Goal: Transaction & Acquisition: Download file/media

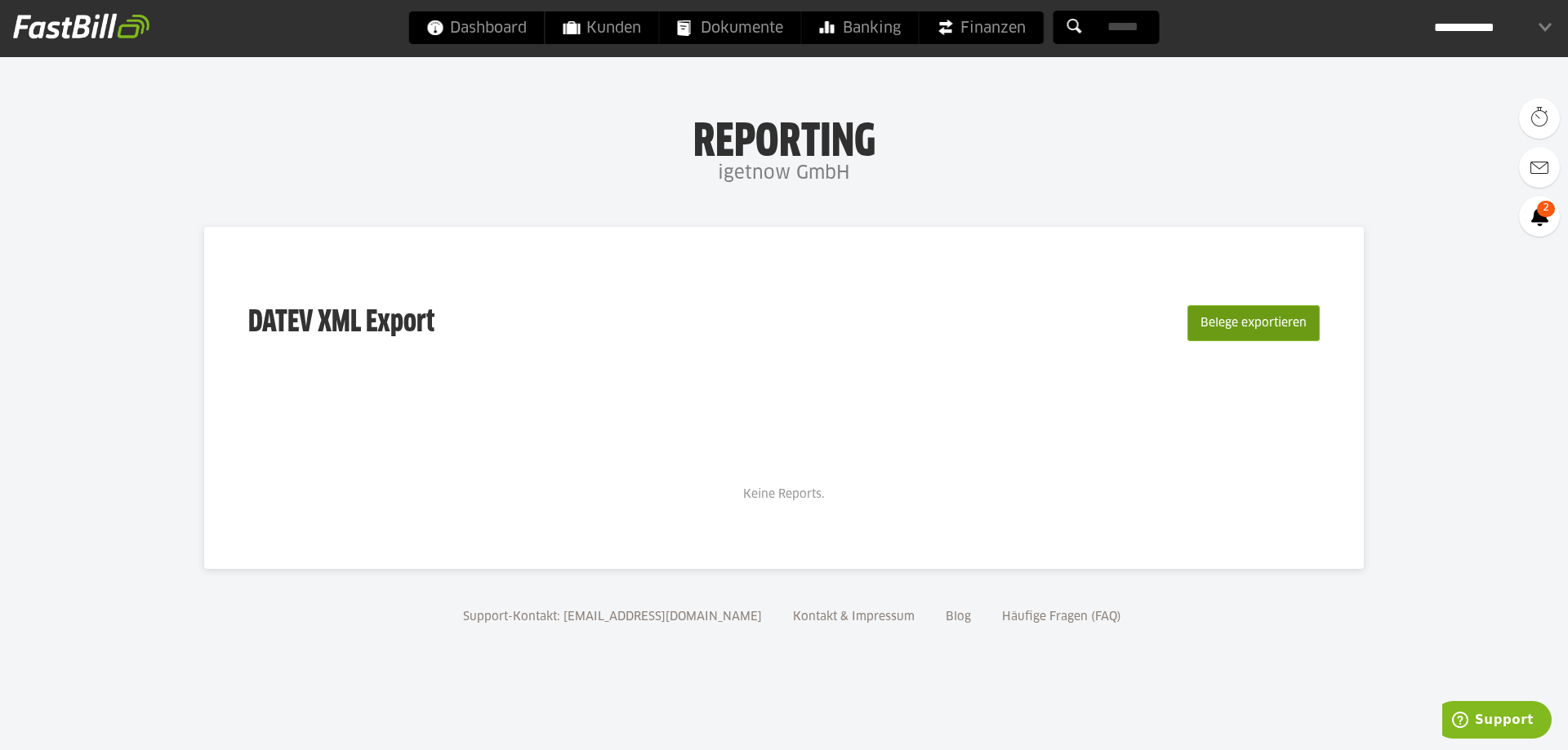
click at [1244, 319] on button "Belege exportieren" at bounding box center [1253, 323] width 132 height 36
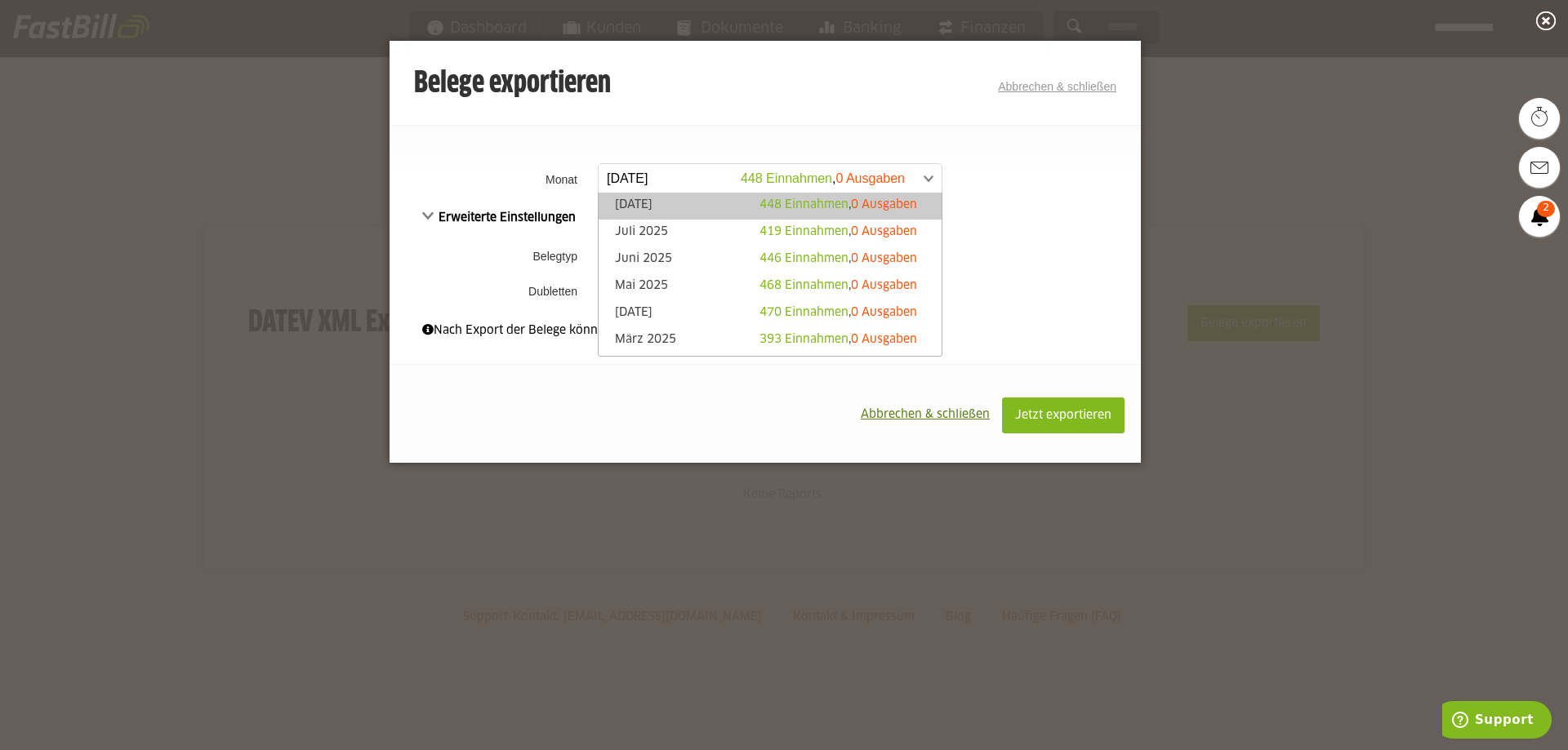
click at [942, 177] on link "August 2025 448 Einnahmen , 0 Ausgaben" at bounding box center [769, 178] width 344 height 30
click at [978, 177] on td "**********" at bounding box center [867, 179] width 547 height 41
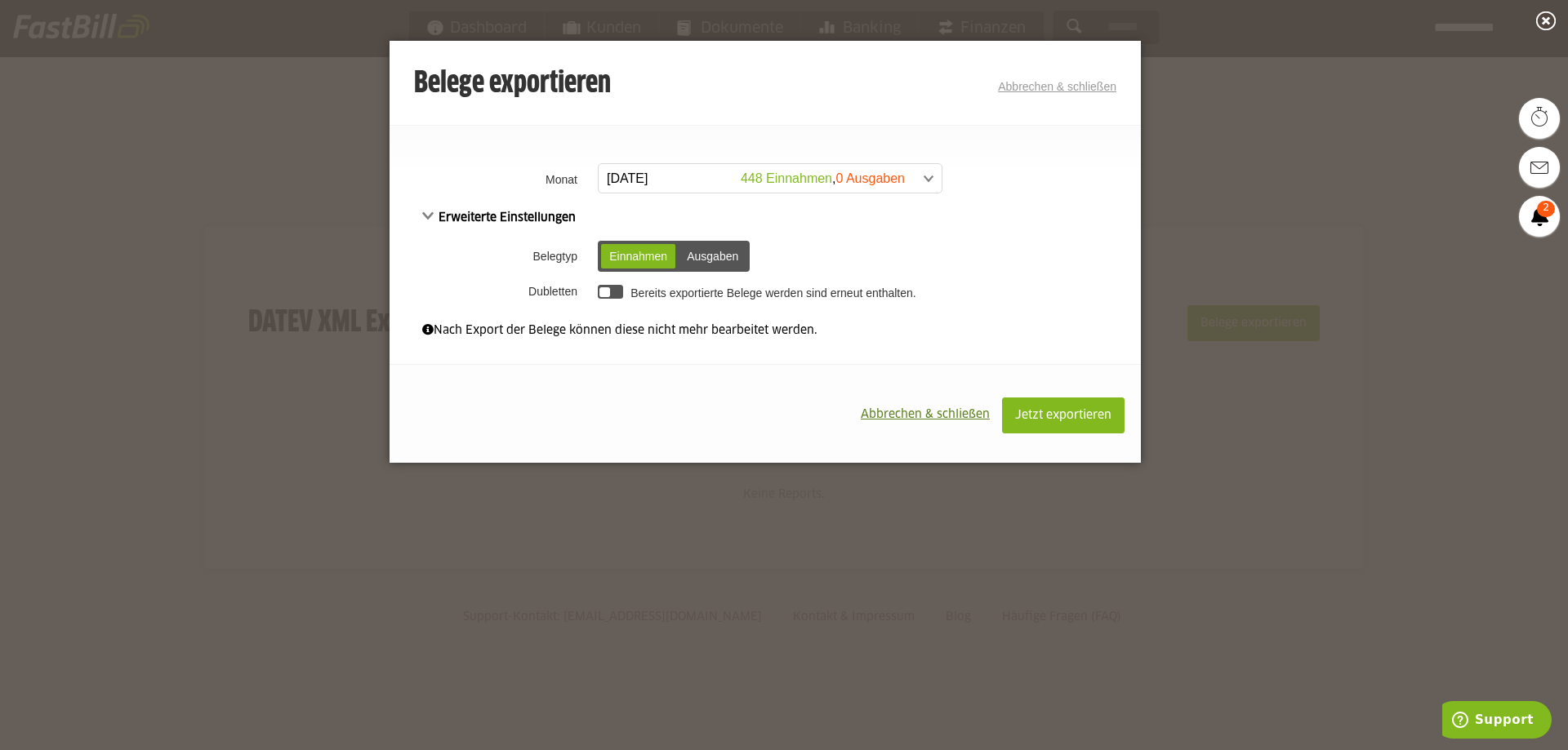
click at [694, 259] on div "Ausgaben" at bounding box center [712, 257] width 68 height 25
click at [655, 259] on div "Einnahmen" at bounding box center [638, 257] width 74 height 25
click at [427, 328] on span at bounding box center [427, 329] width 11 height 11
click at [471, 227] on div "Erweiterte Einstellungen Belegtyp Einnahmen Ausgaben Einnahmen Ausgaben Dublett…" at bounding box center [764, 257] width 751 height 97
click at [444, 215] on span "Erweiterte Einstellungen" at bounding box center [499, 218] width 154 height 11
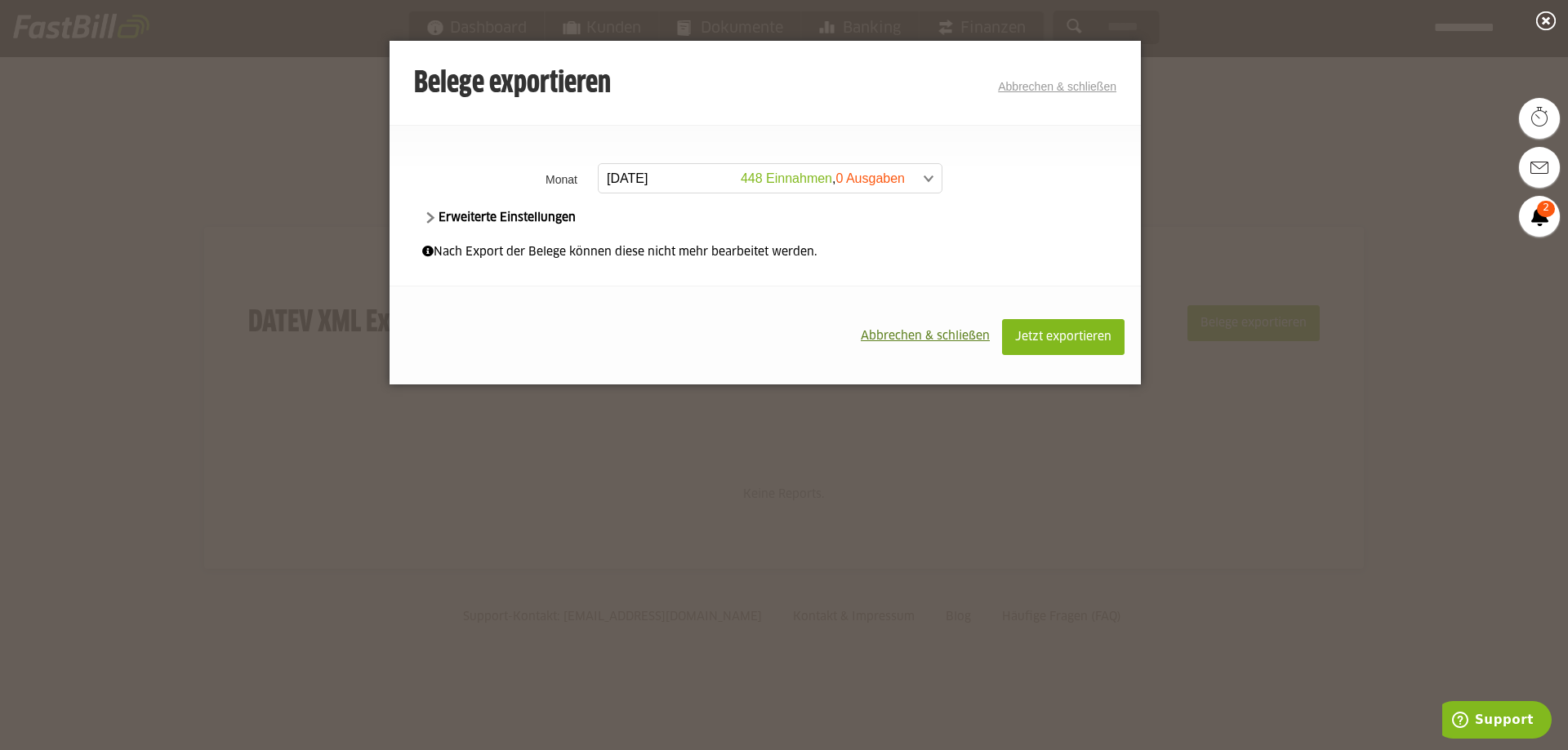
click at [444, 215] on span "Erweiterte Einstellungen" at bounding box center [499, 218] width 154 height 11
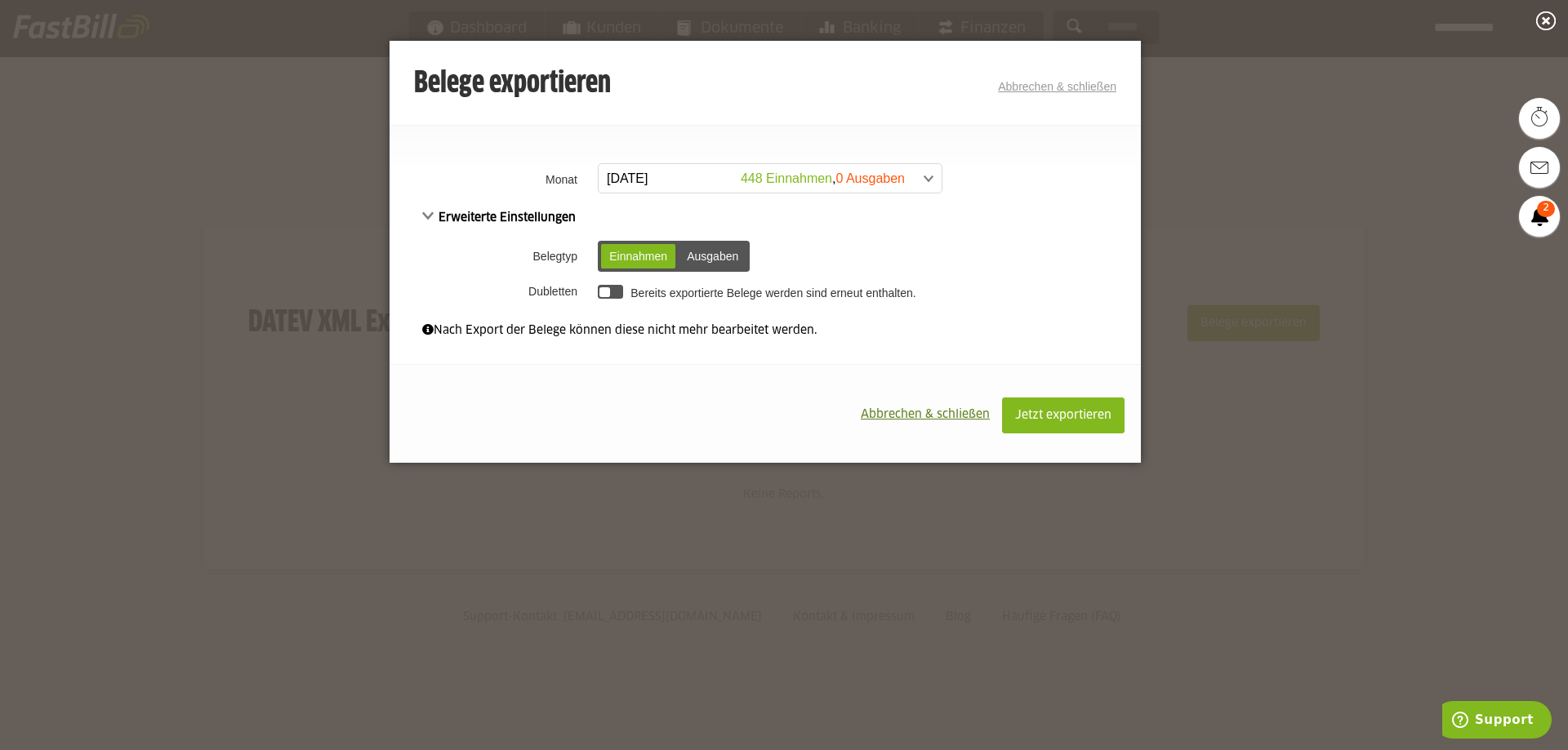
click at [1043, 82] on link "Abbrechen & schließen" at bounding box center [1057, 86] width 118 height 13
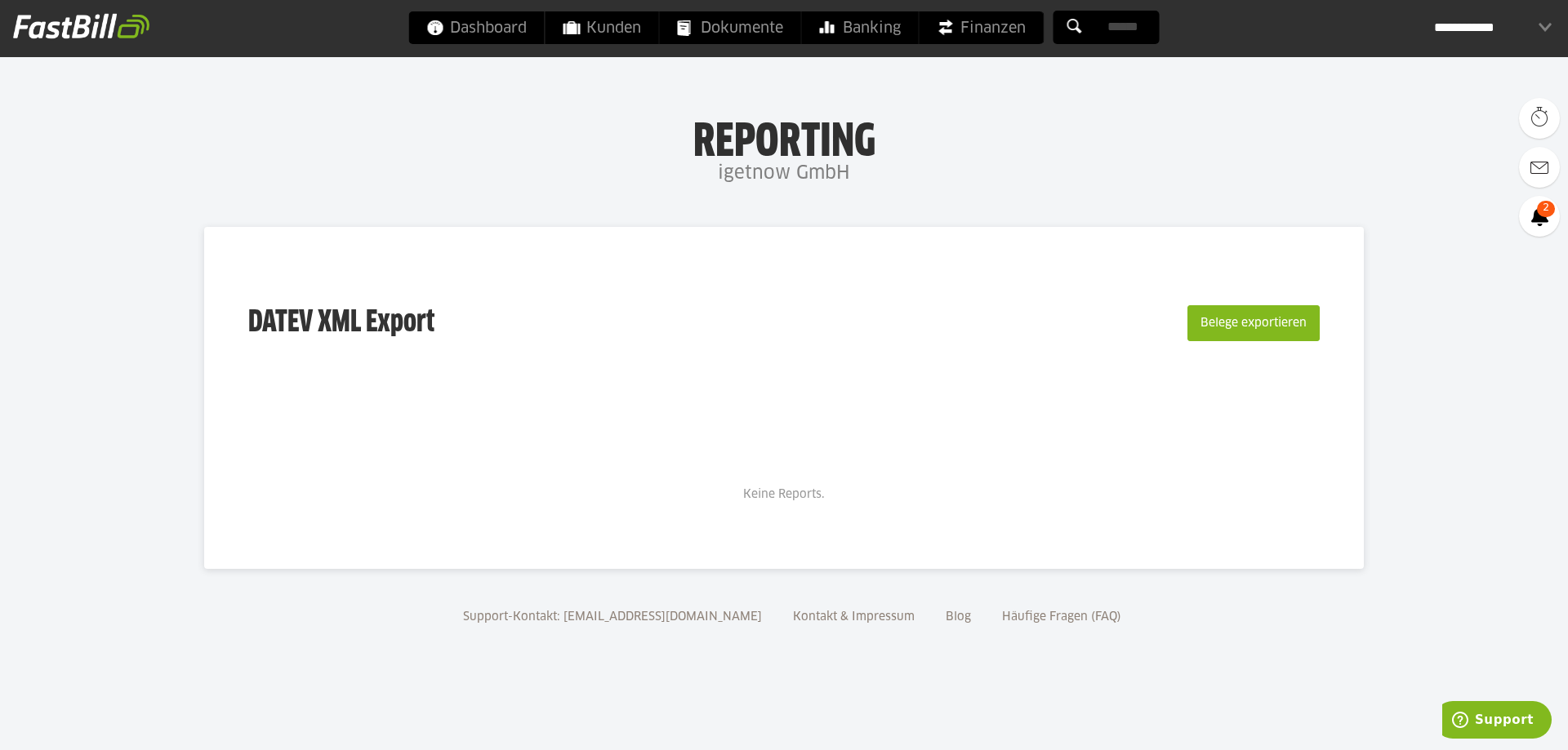
click at [1043, 82] on body "Dashboard Kunden Dokumente Banking Finanzen Add-ons" at bounding box center [784, 375] width 1568 height 750
click at [1186, 326] on div "Belege exportieren" at bounding box center [1252, 323] width 136 height 104
click at [1206, 326] on button "Belege exportieren" at bounding box center [1253, 323] width 132 height 36
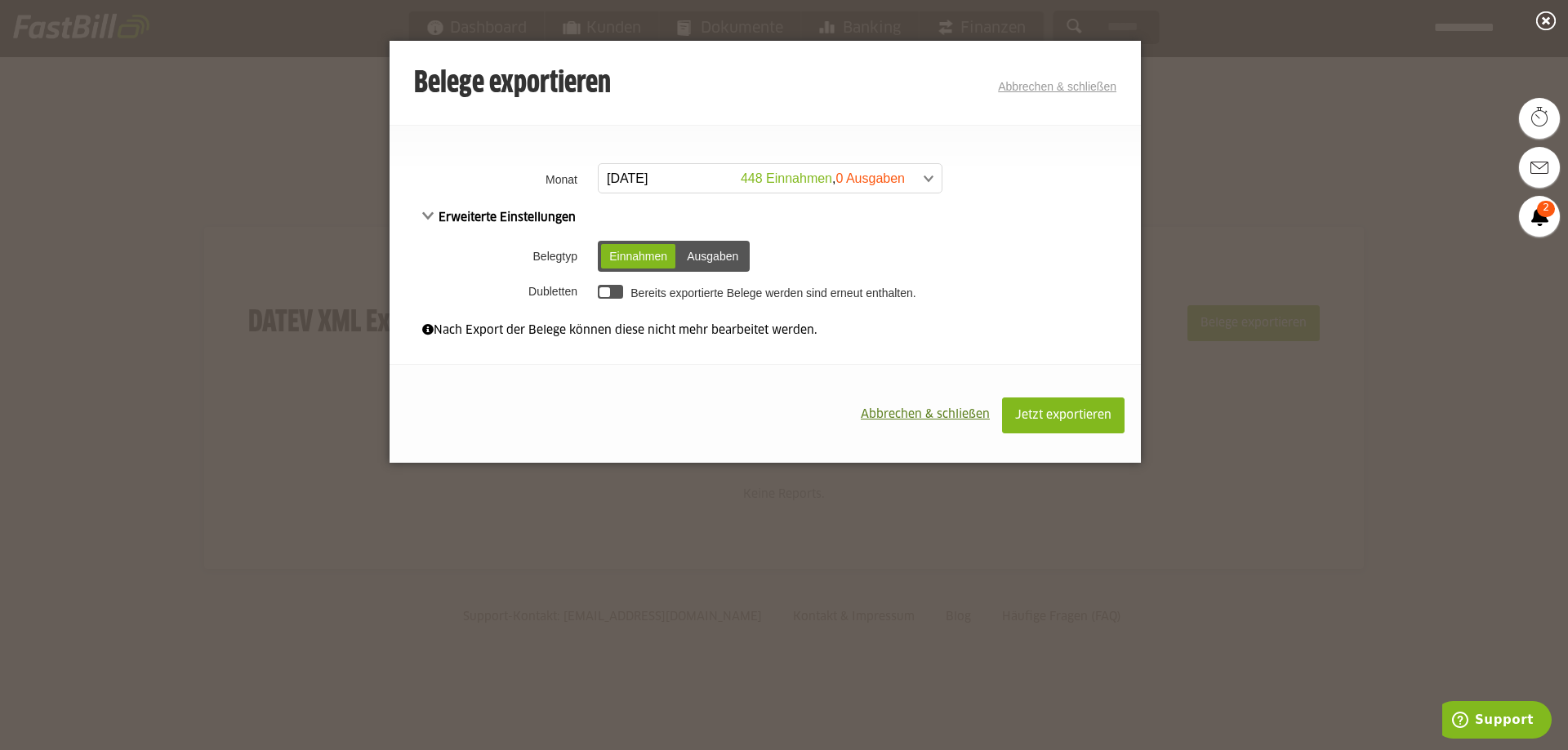
click at [701, 163] on link "August 2025 448 Einnahmen , 0 Ausgaben" at bounding box center [769, 178] width 344 height 30
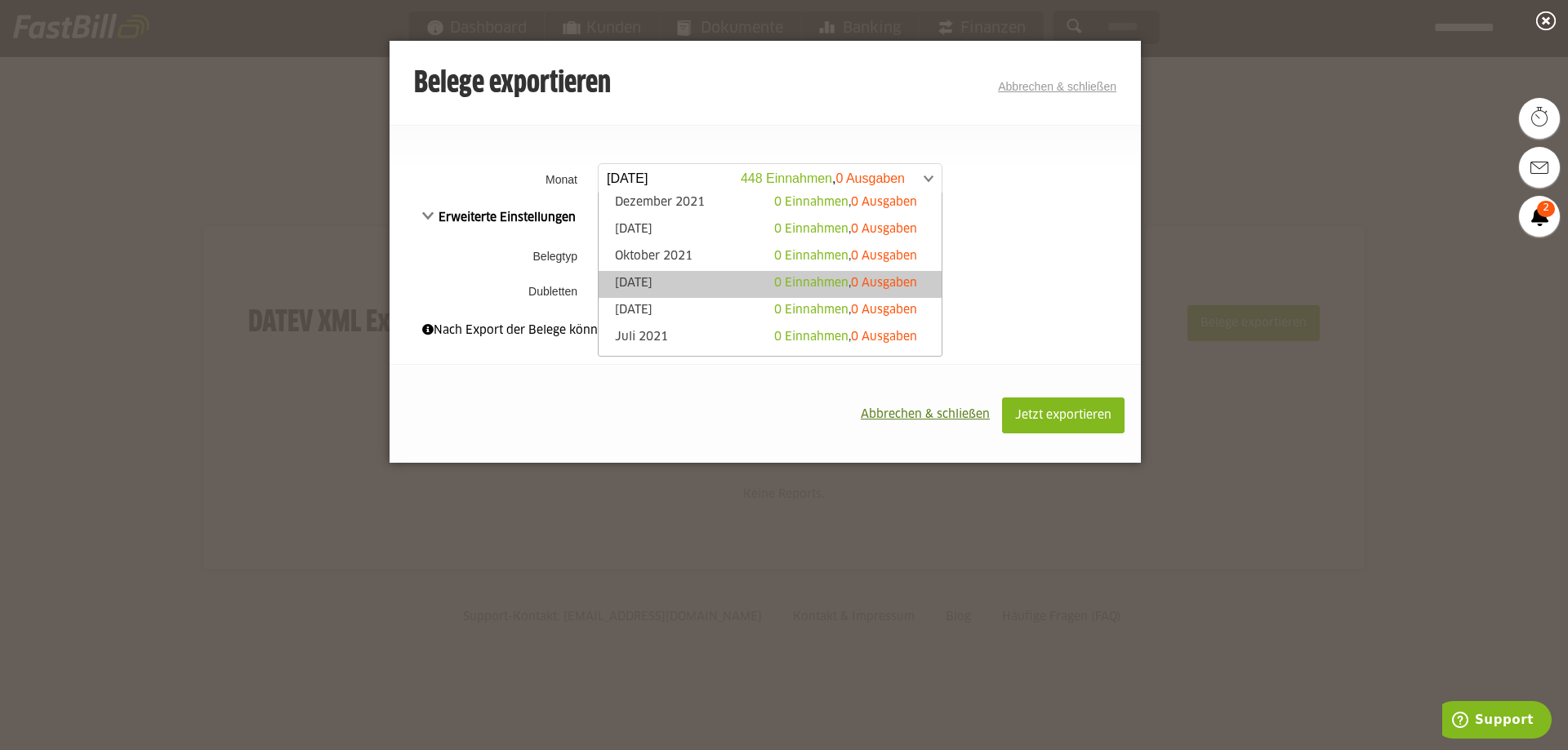
scroll to position [1225, 0]
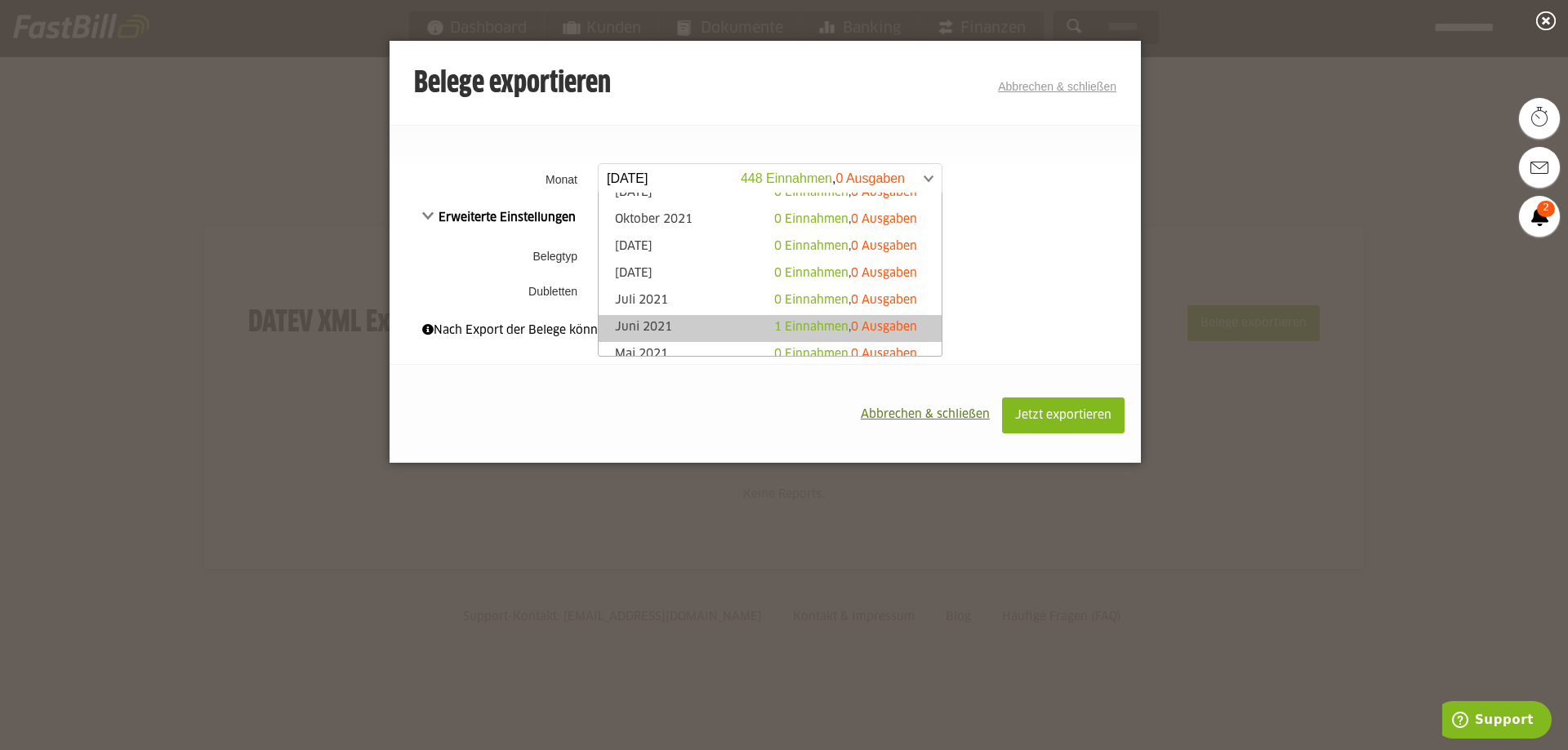
click at [709, 324] on link "Juni 2021 1 Einnahmen , 0 Ausgaben" at bounding box center [770, 328] width 326 height 19
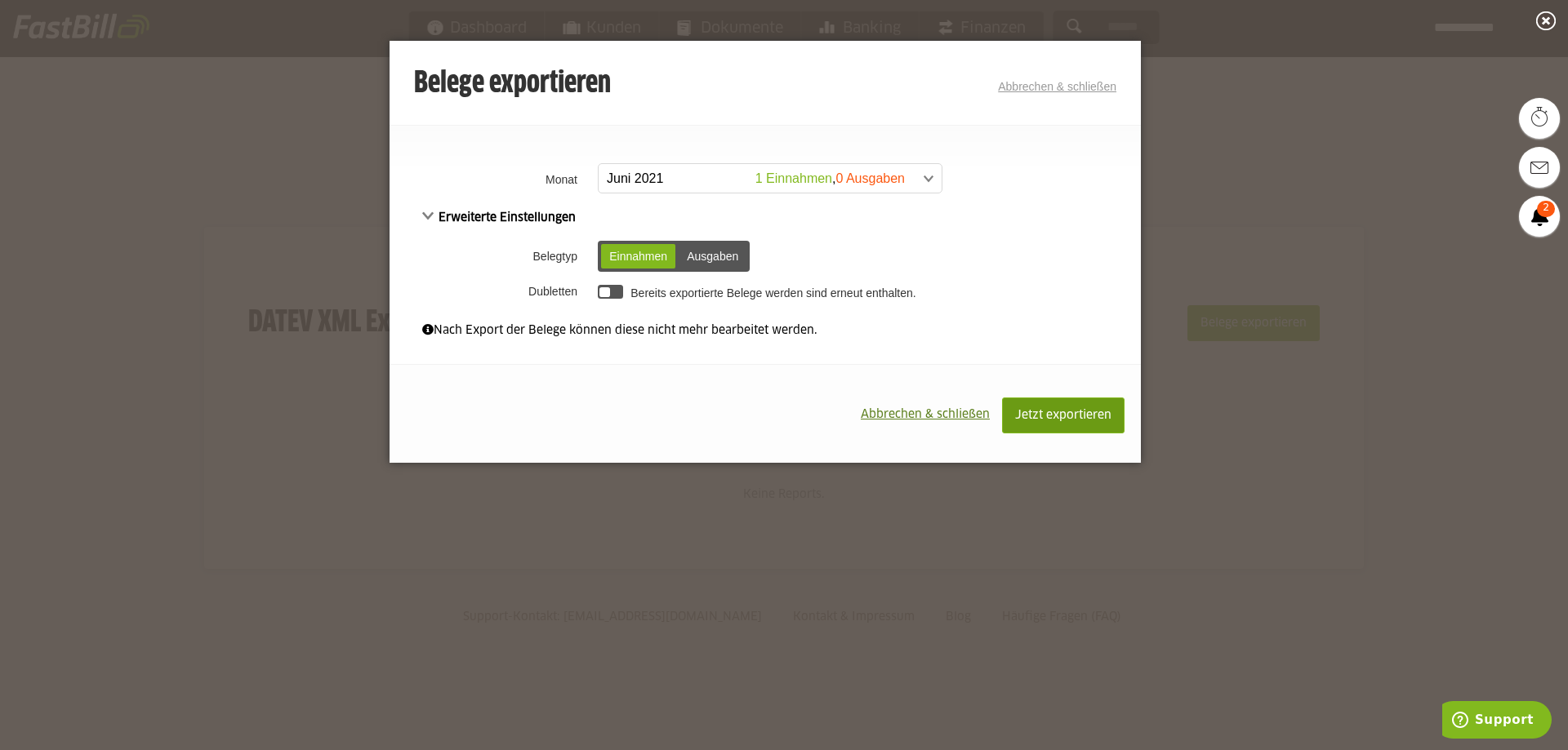
click at [1019, 401] on button "Jetzt exportieren" at bounding box center [1062, 416] width 123 height 36
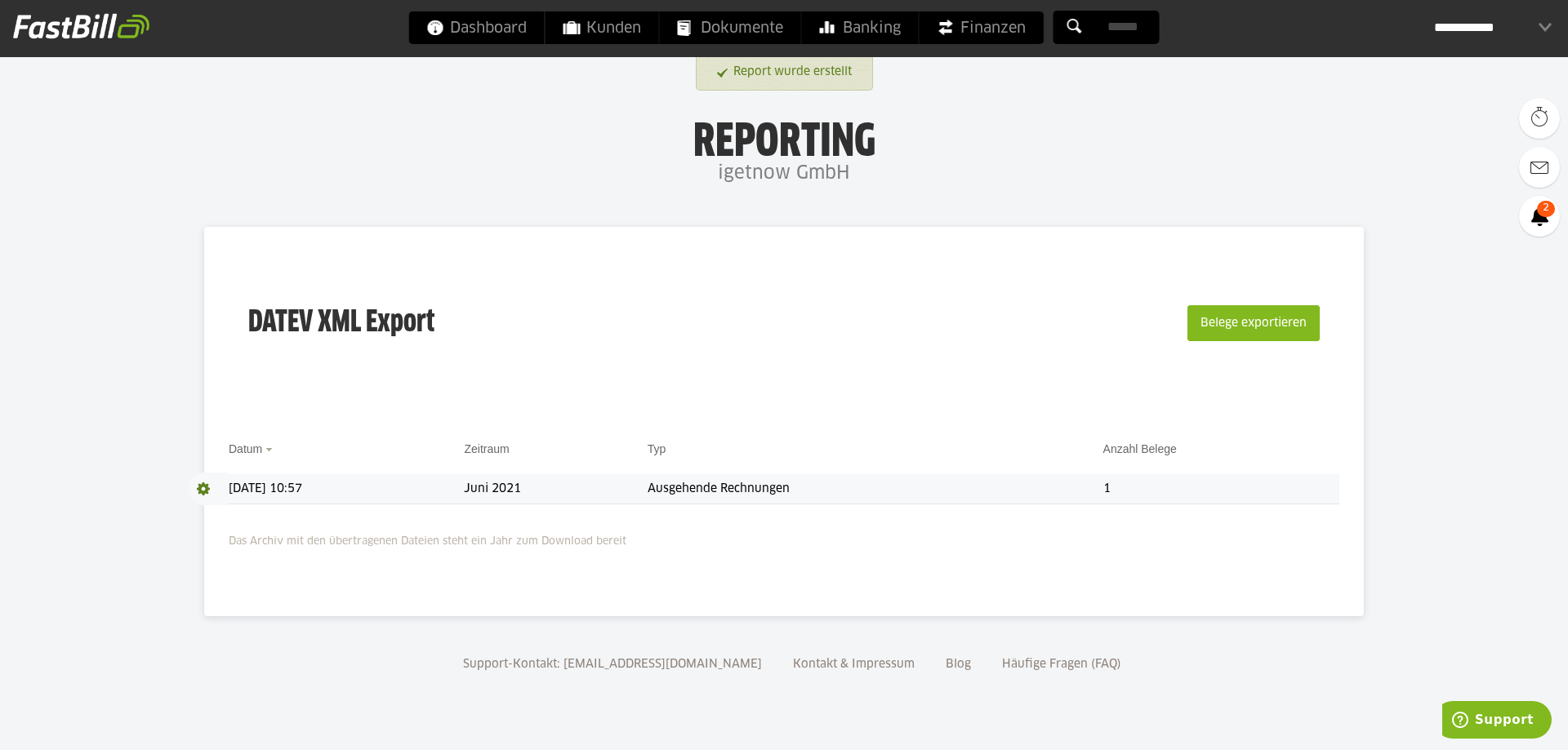
click at [623, 481] on td "Juni 2021" at bounding box center [555, 490] width 183 height 30
click at [612, 486] on td "Juni 2021" at bounding box center [555, 490] width 183 height 30
click at [1233, 493] on td "1" at bounding box center [1220, 490] width 236 height 30
click at [269, 492] on td "[DATE] 10:57" at bounding box center [346, 490] width 235 height 30
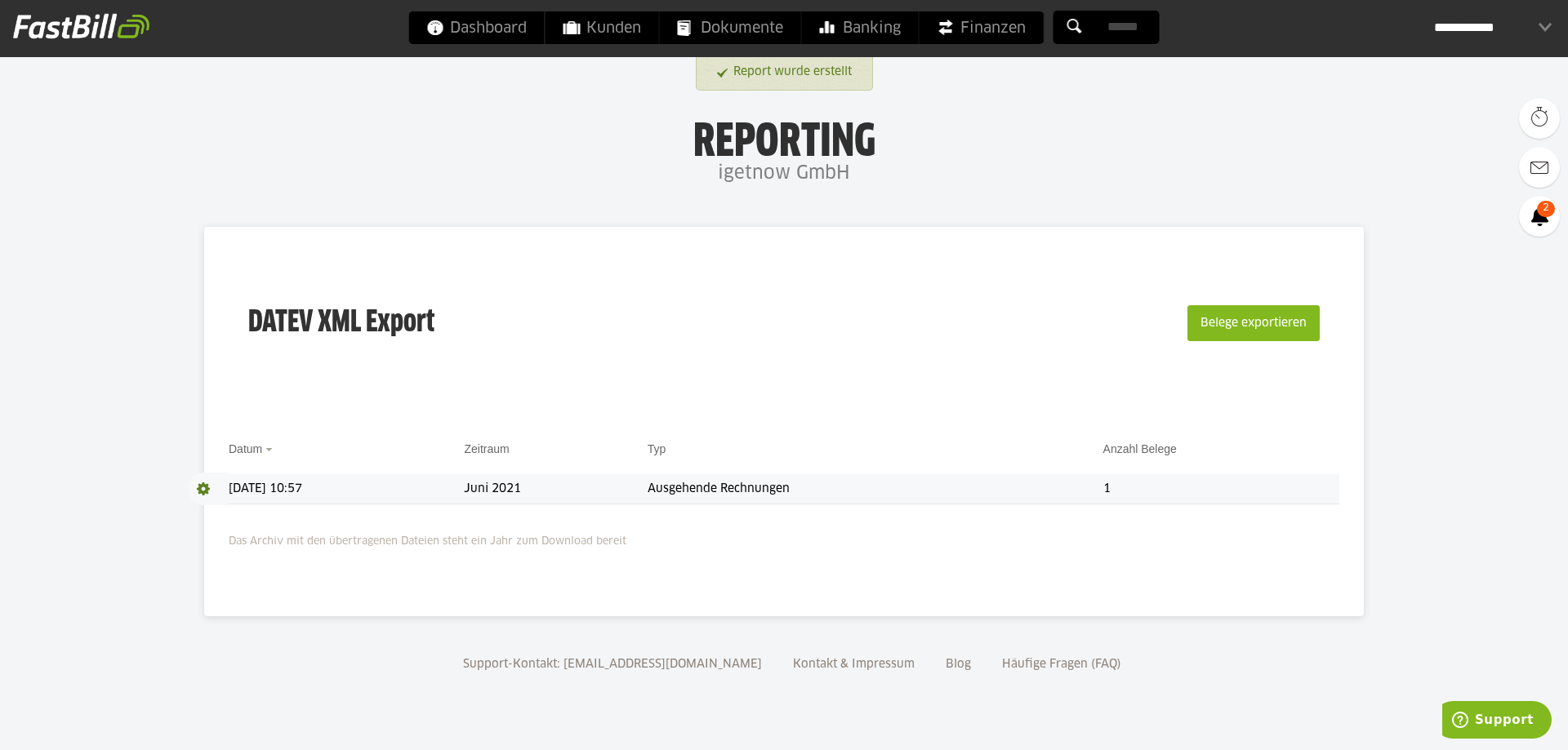
click at [464, 477] on td "[DATE] 10:57" at bounding box center [346, 490] width 235 height 30
click at [956, 383] on div "DATEV XML Export Belege exportieren" at bounding box center [784, 334] width 1110 height 164
click at [204, 494] on span at bounding box center [208, 489] width 41 height 33
click at [213, 506] on link "Download" at bounding box center [231, 510] width 87 height 19
